Goal: Information Seeking & Learning: Stay updated

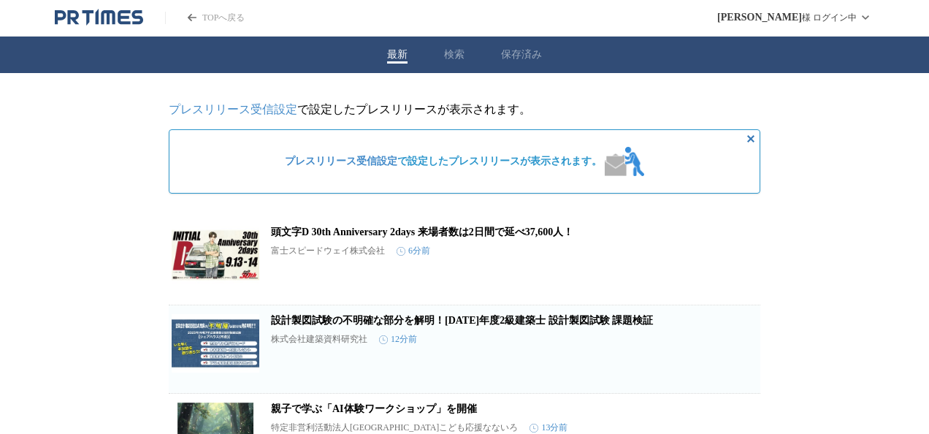
click at [441, 48] on div "最新 検索 保存済み" at bounding box center [464, 55] width 929 height 37
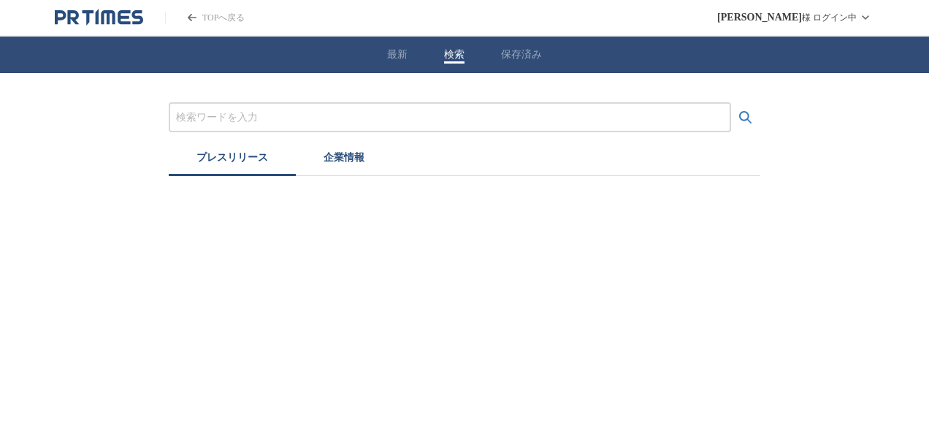
click at [486, 123] on input "プレスリリースおよび企業を検索する" at bounding box center [450, 118] width 548 height 16
click at [731, 103] on button "検索する" at bounding box center [745, 117] width 29 height 29
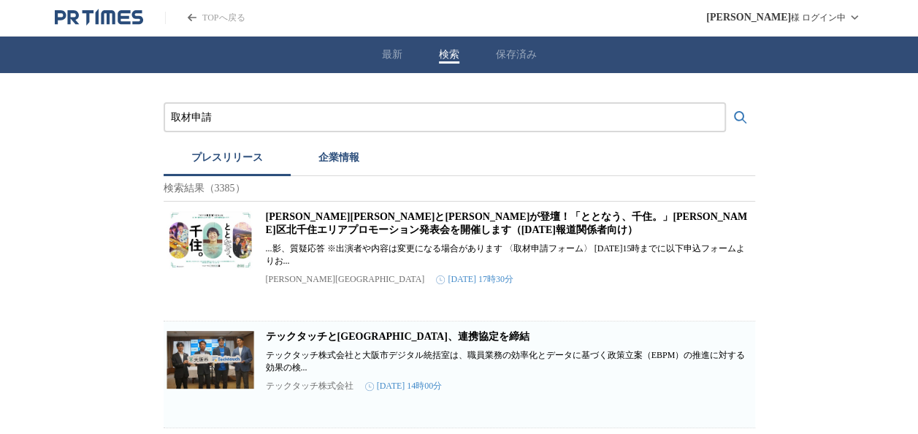
click at [447, 229] on link "[PERSON_NAME][PERSON_NAME]と[PERSON_NAME]が登壇！「ととなう、千住。」[PERSON_NAME]区北千住エリアプロモーシ…" at bounding box center [507, 223] width 482 height 24
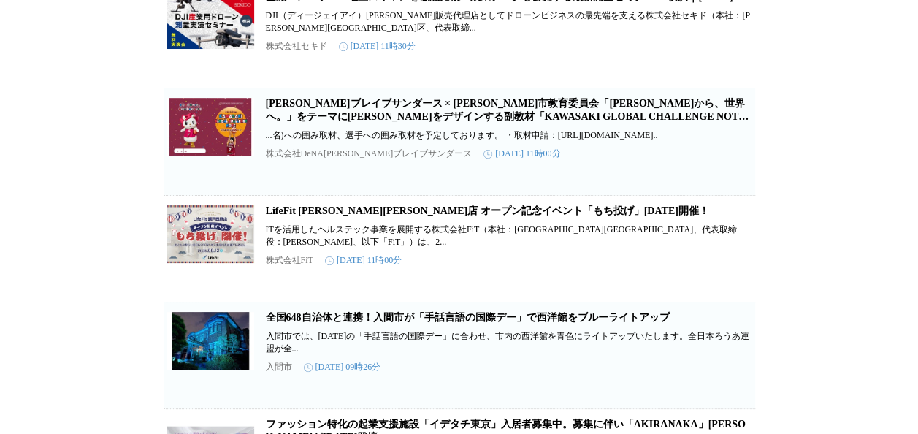
scroll to position [447, 0]
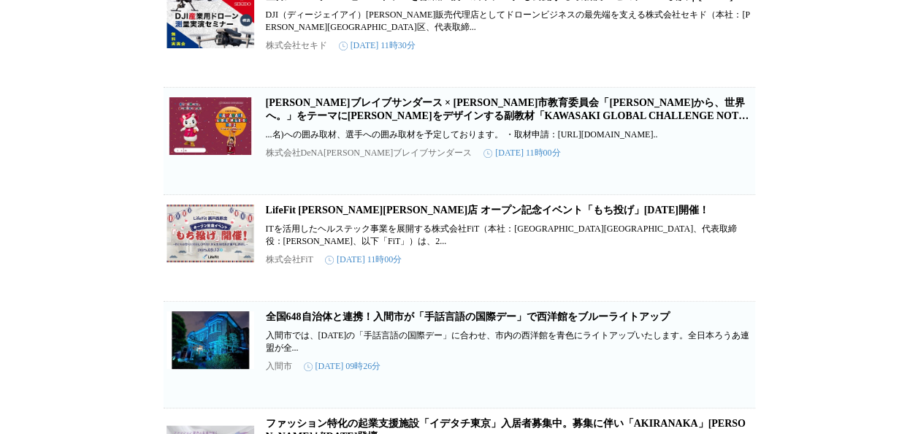
click at [437, 134] on link "[PERSON_NAME]ブレイブサンダース × [PERSON_NAME]市教育委員会「[PERSON_NAME]から、世界へ。」をテーマに[PERSON_…" at bounding box center [507, 115] width 483 height 37
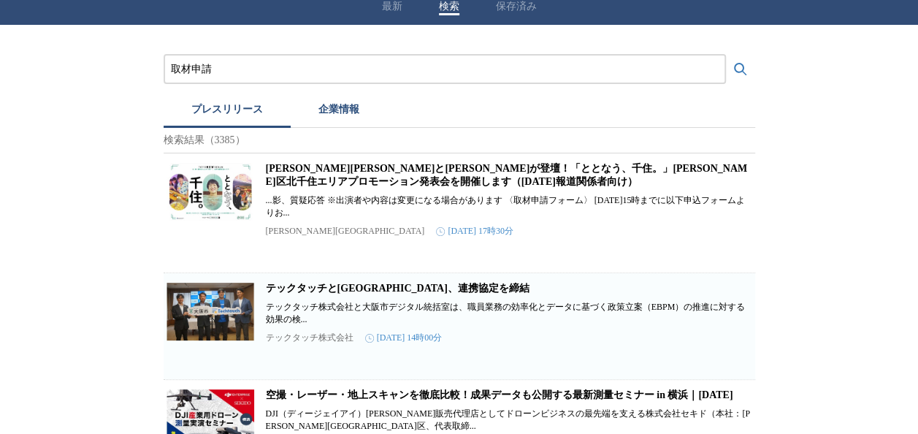
scroll to position [0, 0]
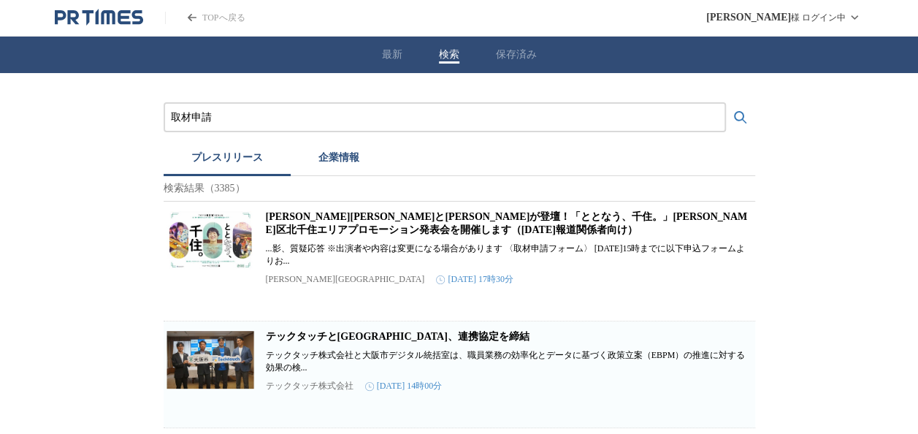
click at [420, 121] on input "取材申請" at bounding box center [445, 118] width 548 height 16
type input "取"
type input "メディア"
click at [726, 103] on button "検索する" at bounding box center [740, 117] width 29 height 29
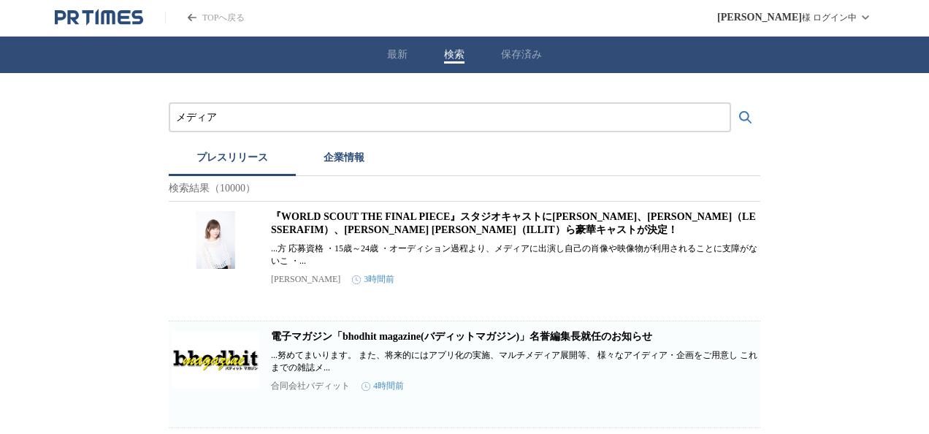
click at [387, 55] on button "最新" at bounding box center [397, 54] width 20 height 13
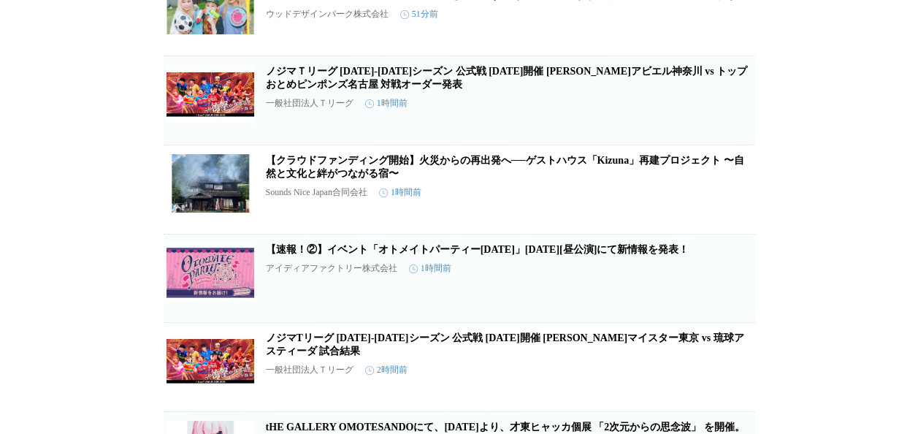
scroll to position [784, 0]
click at [441, 172] on link "【クラウドファンディング開始】火災からの再出発へ──ゲストハウス「Kizuna」再建プロジェクト 〜自然と文化と絆がつながる宿〜" at bounding box center [505, 167] width 478 height 24
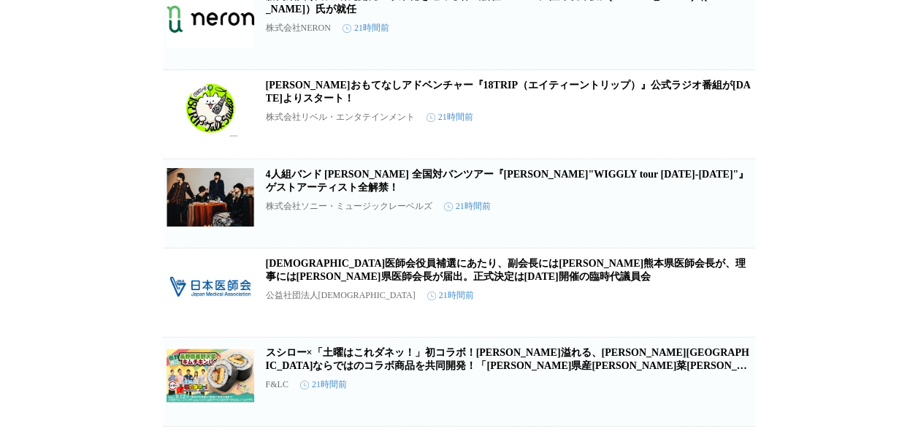
scroll to position [8140, 0]
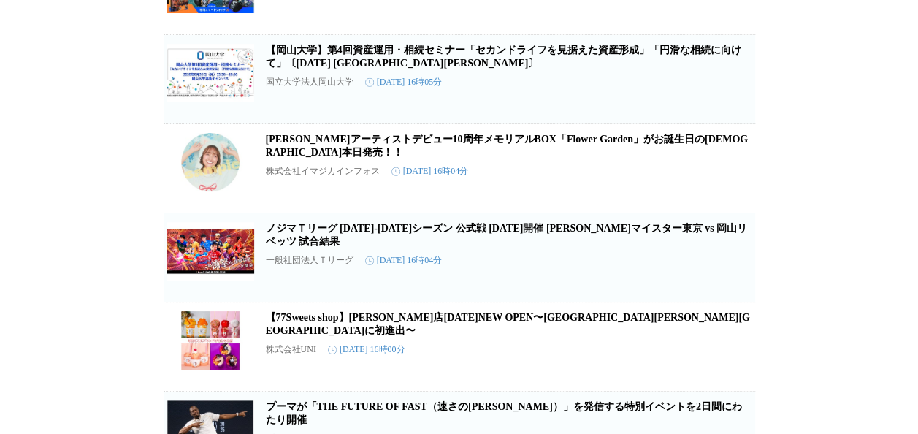
scroll to position [10432, 0]
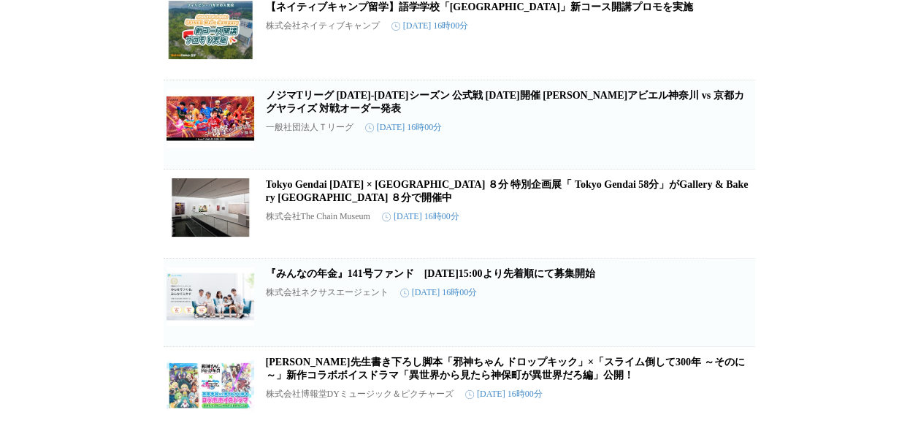
scroll to position [10887, 0]
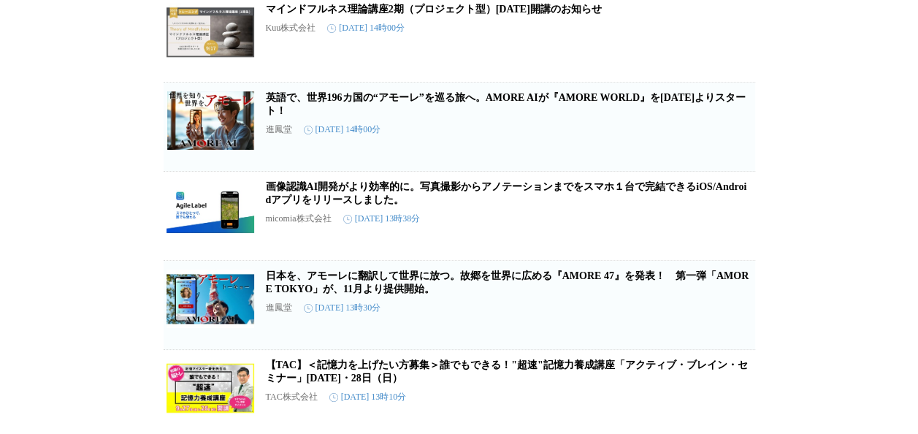
scroll to position [13549, 0]
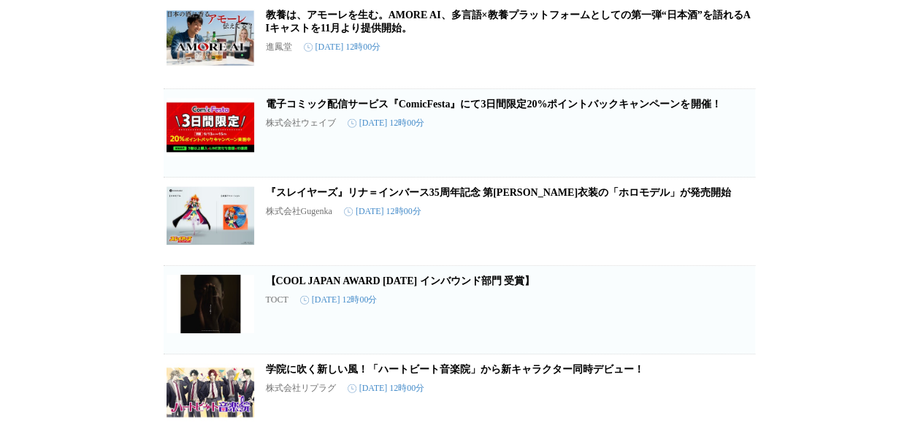
scroll to position [15500, 0]
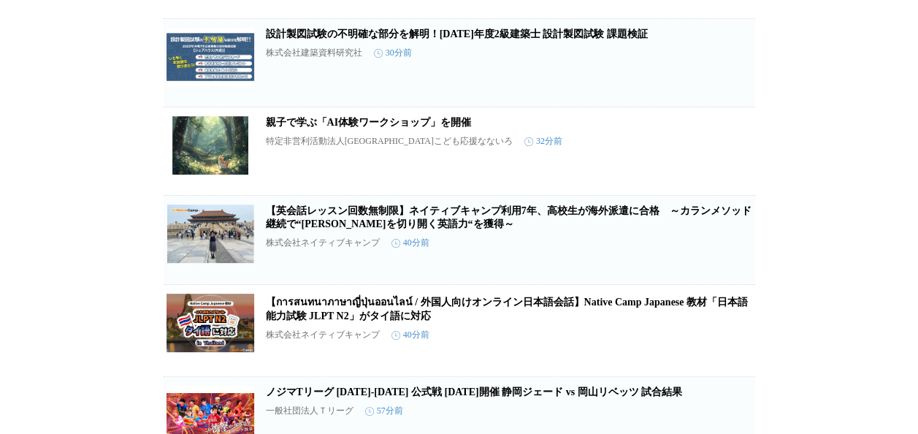
scroll to position [0, 0]
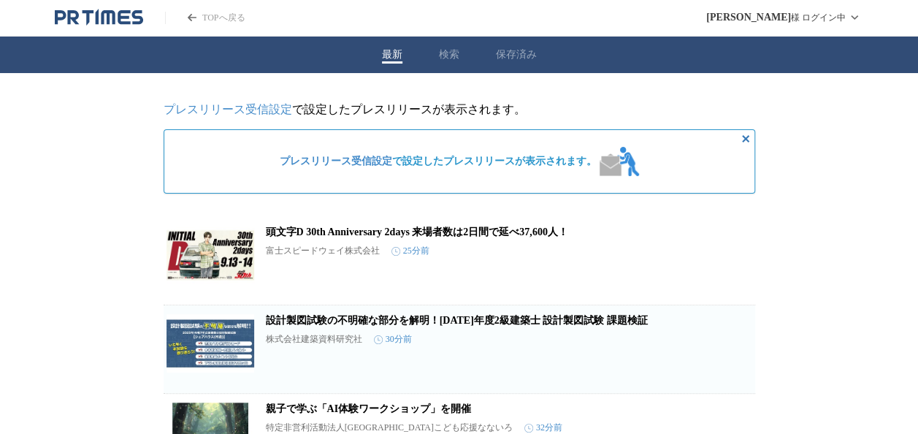
click at [188, 20] on icon "PR TIMESのトップページはこちら" at bounding box center [192, 17] width 9 height 7
